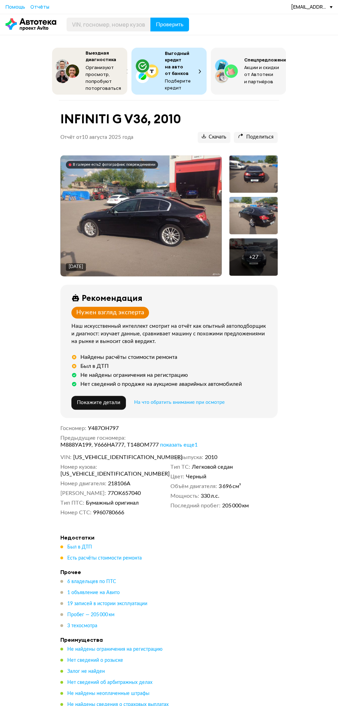
click at [114, 223] on img at bounding box center [141, 215] width 161 height 121
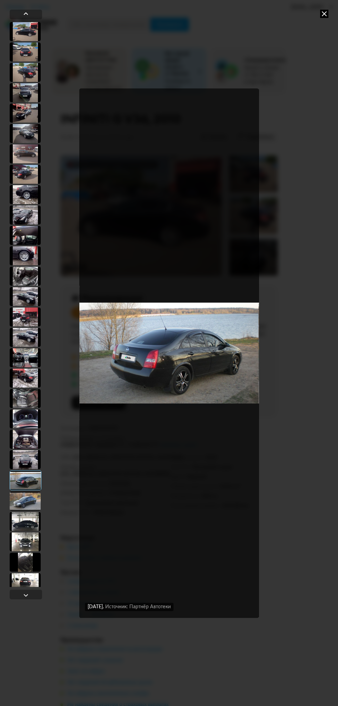
click at [179, 357] on img "Go to Slide 23" at bounding box center [168, 352] width 179 height 529
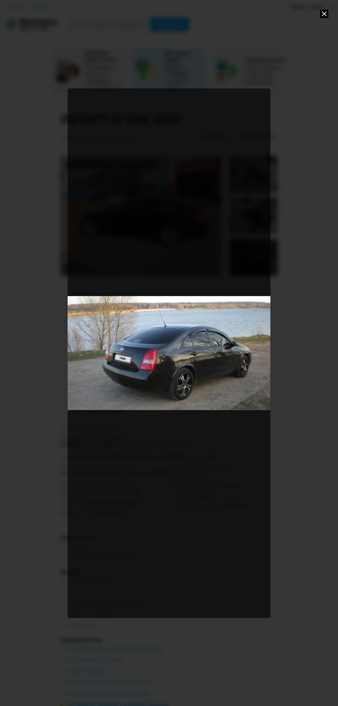
click at [325, 15] on icon at bounding box center [324, 14] width 8 height 8
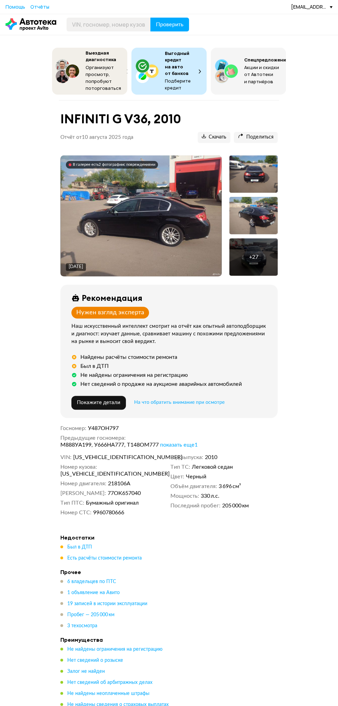
click at [167, 226] on img at bounding box center [141, 215] width 161 height 121
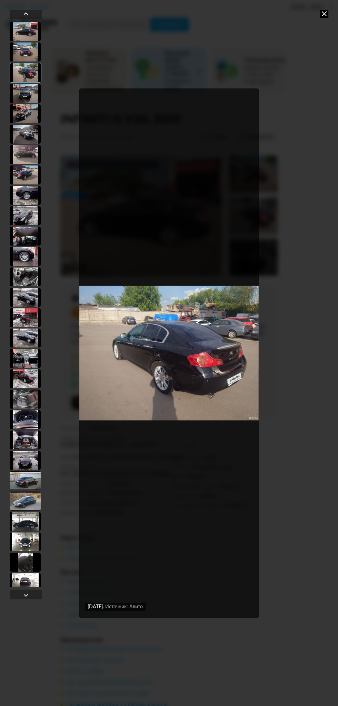
click at [30, 422] on div at bounding box center [25, 419] width 31 height 19
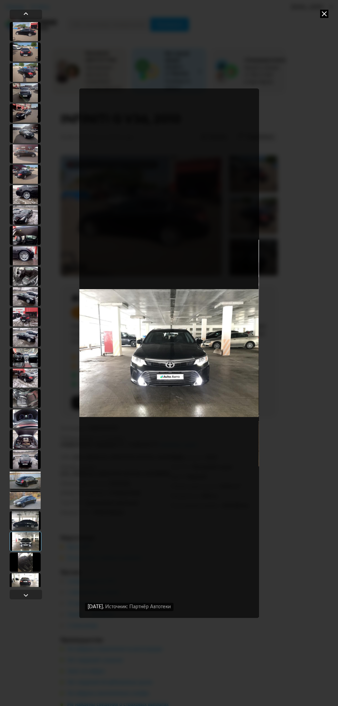
click at [323, 15] on icon at bounding box center [324, 14] width 8 height 8
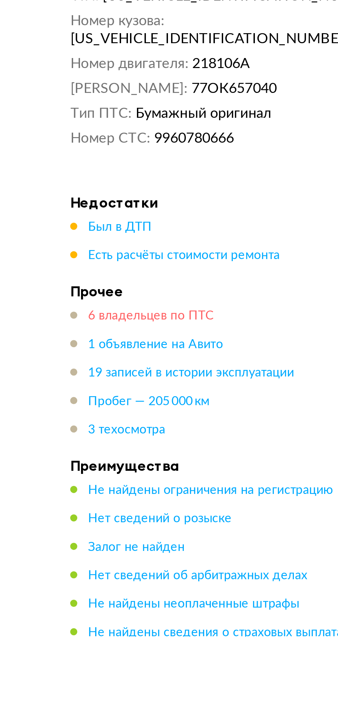
click at [101, 579] on span "6 владельцев по ПТС" at bounding box center [91, 581] width 49 height 5
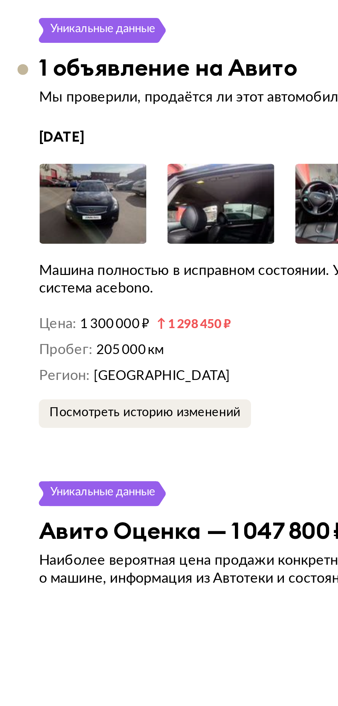
scroll to position [1711, 0]
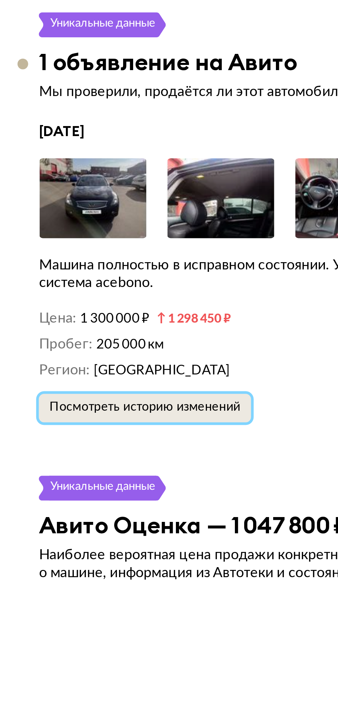
click at [130, 624] on button "Посмотреть историю изменений" at bounding box center [101, 629] width 83 height 11
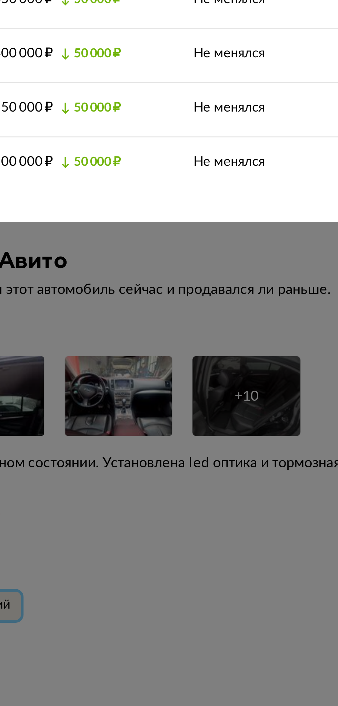
scroll to position [1728, 0]
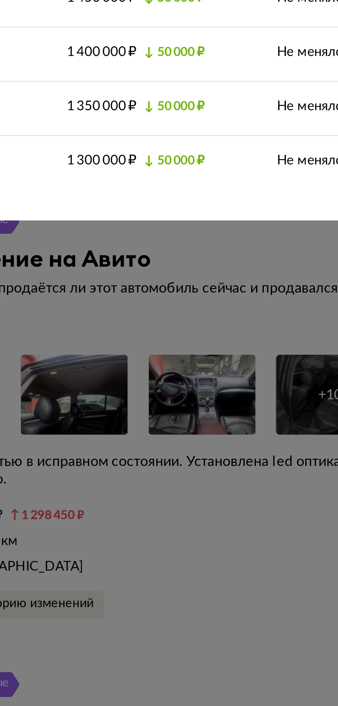
click at [181, 578] on div at bounding box center [169, 353] width 338 height 706
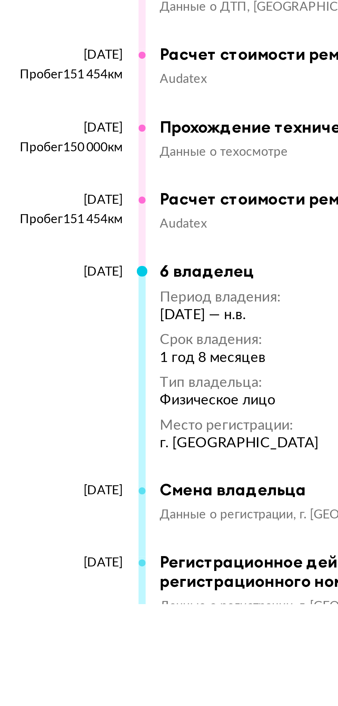
scroll to position [2799, 0]
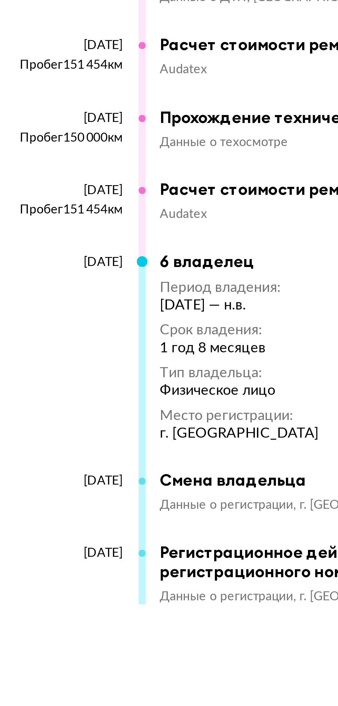
click at [129, 665] on span "Данные о регистрации" at bounding box center [148, 667] width 54 height 5
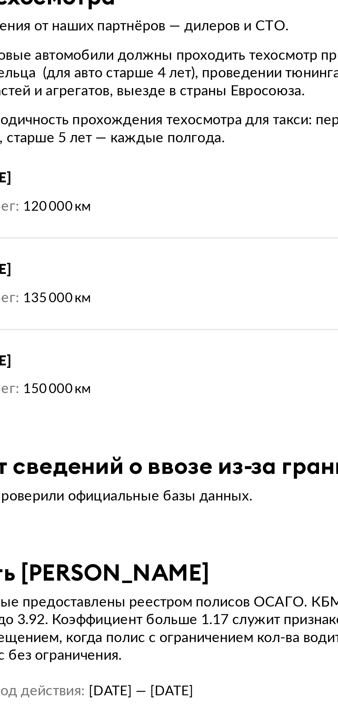
scroll to position [3710, 0]
